Goal: Task Accomplishment & Management: Manage account settings

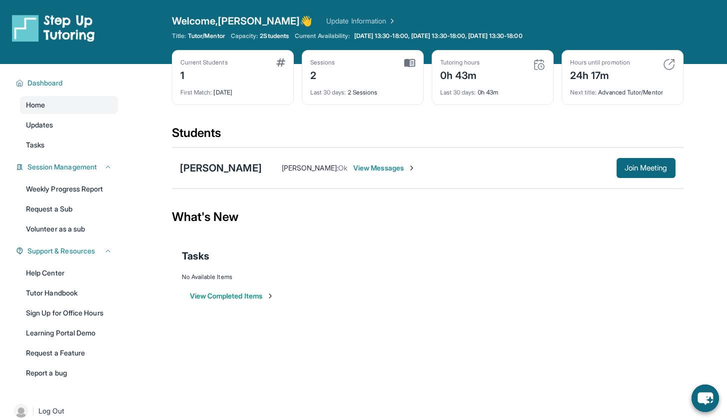
click at [338, 165] on span "Karine Hakhverdyan :" at bounding box center [310, 167] width 56 height 8
click at [218, 163] on div "Arsen Isakhanyan" at bounding box center [221, 168] width 82 height 14
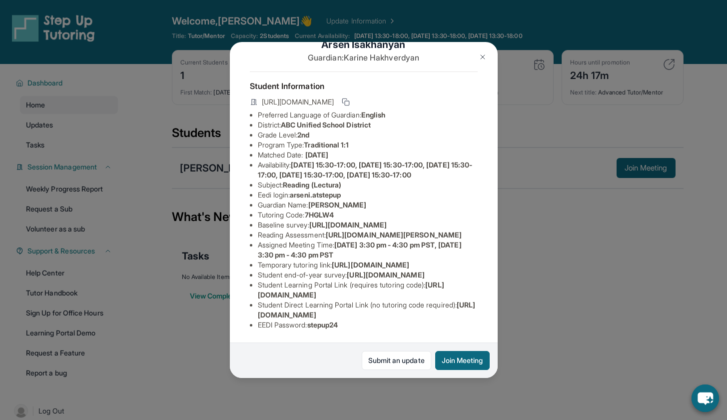
scroll to position [160, 0]
click at [484, 56] on img at bounding box center [483, 57] width 8 height 8
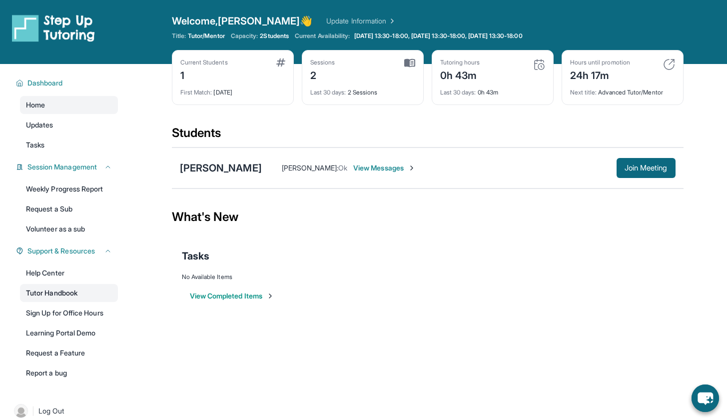
click at [71, 299] on link "Tutor Handbook" at bounding box center [69, 293] width 98 height 18
click at [98, 215] on link "Request a Sub" at bounding box center [69, 209] width 98 height 18
click at [104, 185] on link "Weekly Progress Report" at bounding box center [69, 189] width 98 height 18
click at [378, 169] on span "View Messages" at bounding box center [384, 168] width 62 height 10
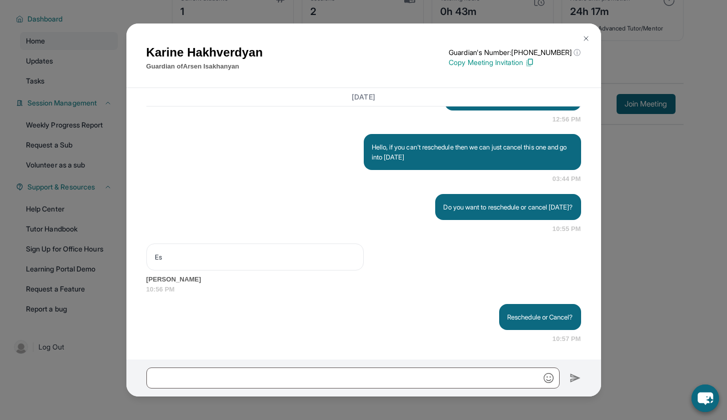
scroll to position [3533, 0]
click at [587, 34] on img at bounding box center [586, 38] width 8 height 8
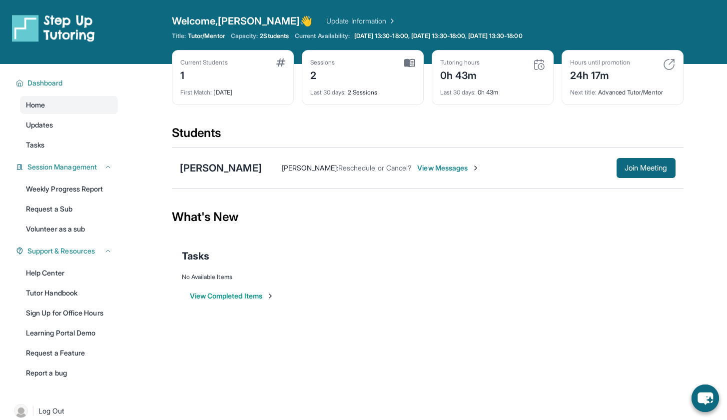
scroll to position [0, 0]
click at [349, 21] on link "Update Information" at bounding box center [361, 21] width 70 height 10
click at [90, 27] on img at bounding box center [53, 28] width 83 height 28
click at [62, 30] on img at bounding box center [53, 28] width 83 height 28
click at [327, 20] on link "Update Information" at bounding box center [361, 21] width 70 height 10
